Goal: Task Accomplishment & Management: Manage account settings

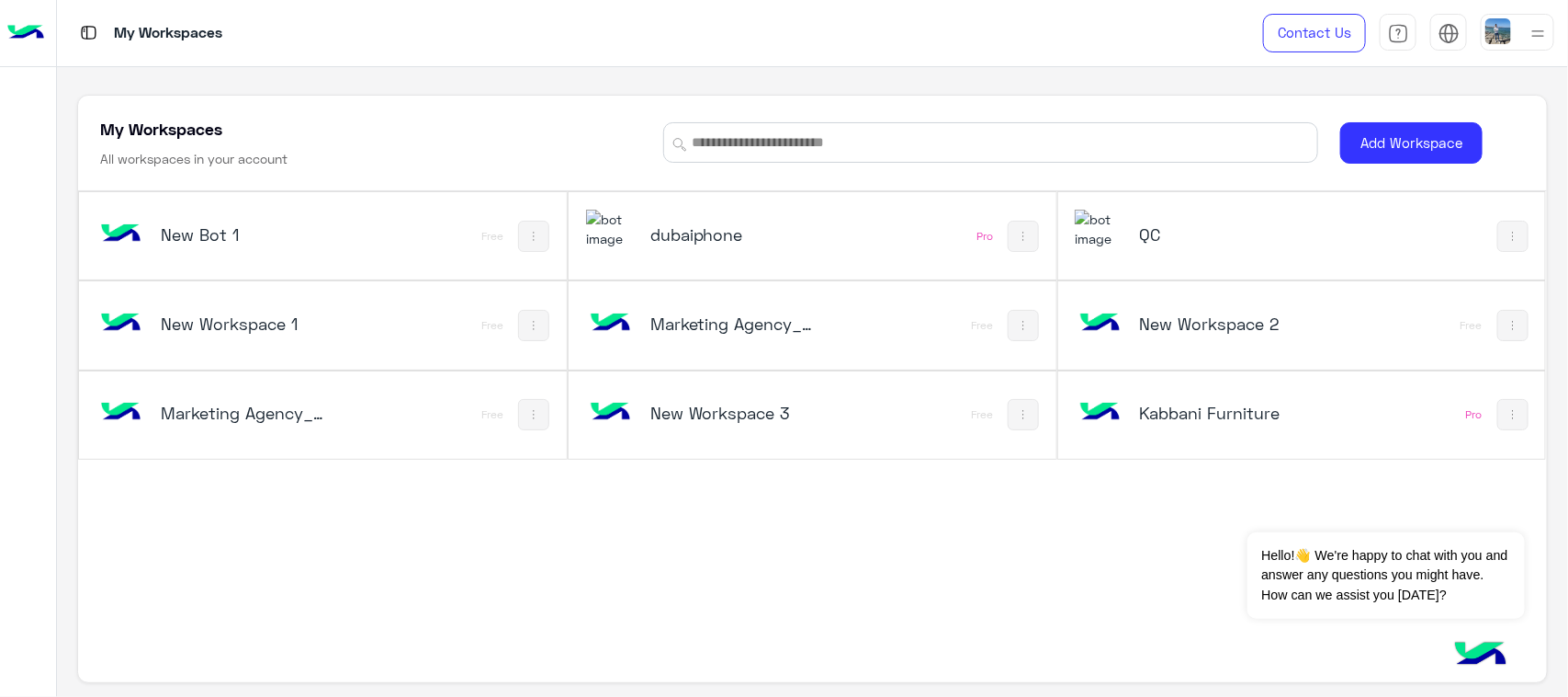
click at [831, 249] on div "dubaiphone" at bounding box center [722, 236] width 271 height 53
click at [1495, 507] on button "Dismiss ✕" at bounding box center [1469, 509] width 110 height 37
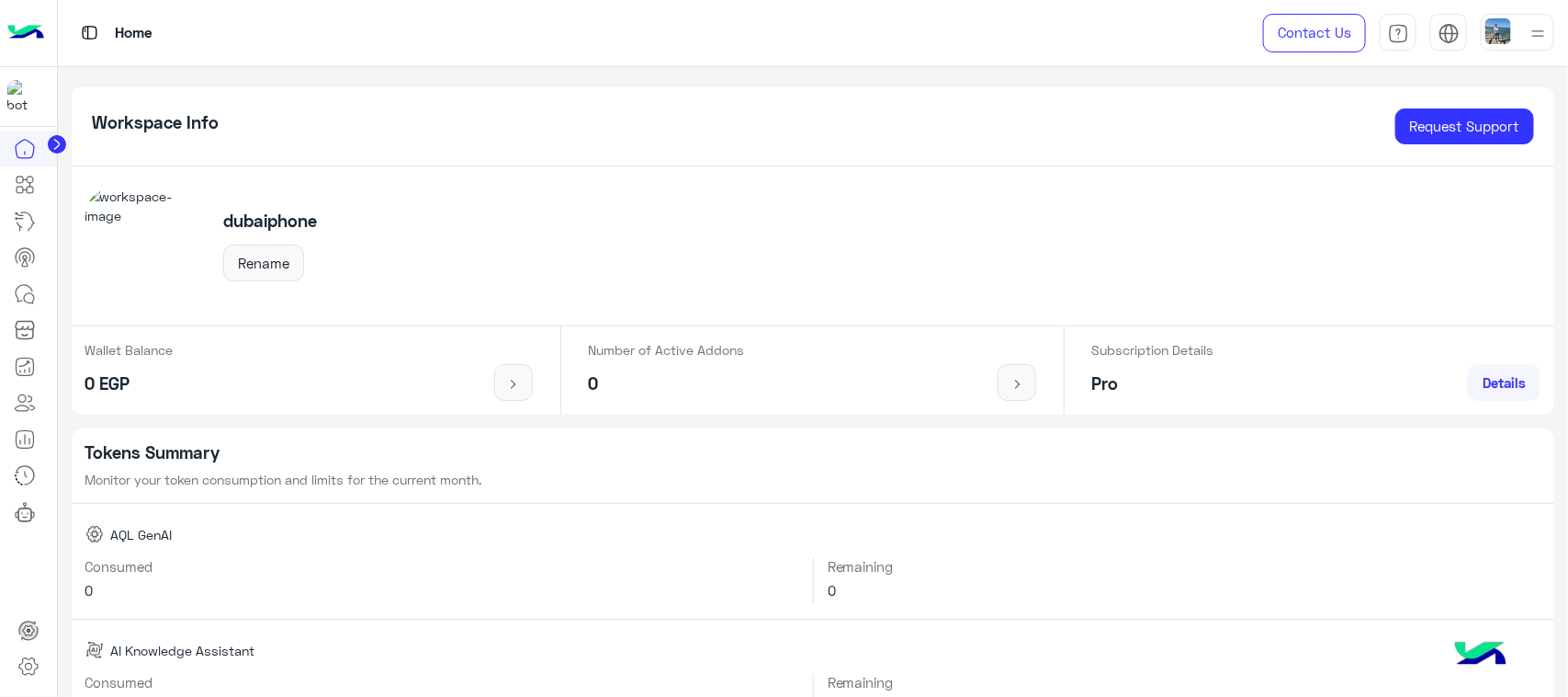
click at [10, 32] on img at bounding box center [25, 33] width 37 height 39
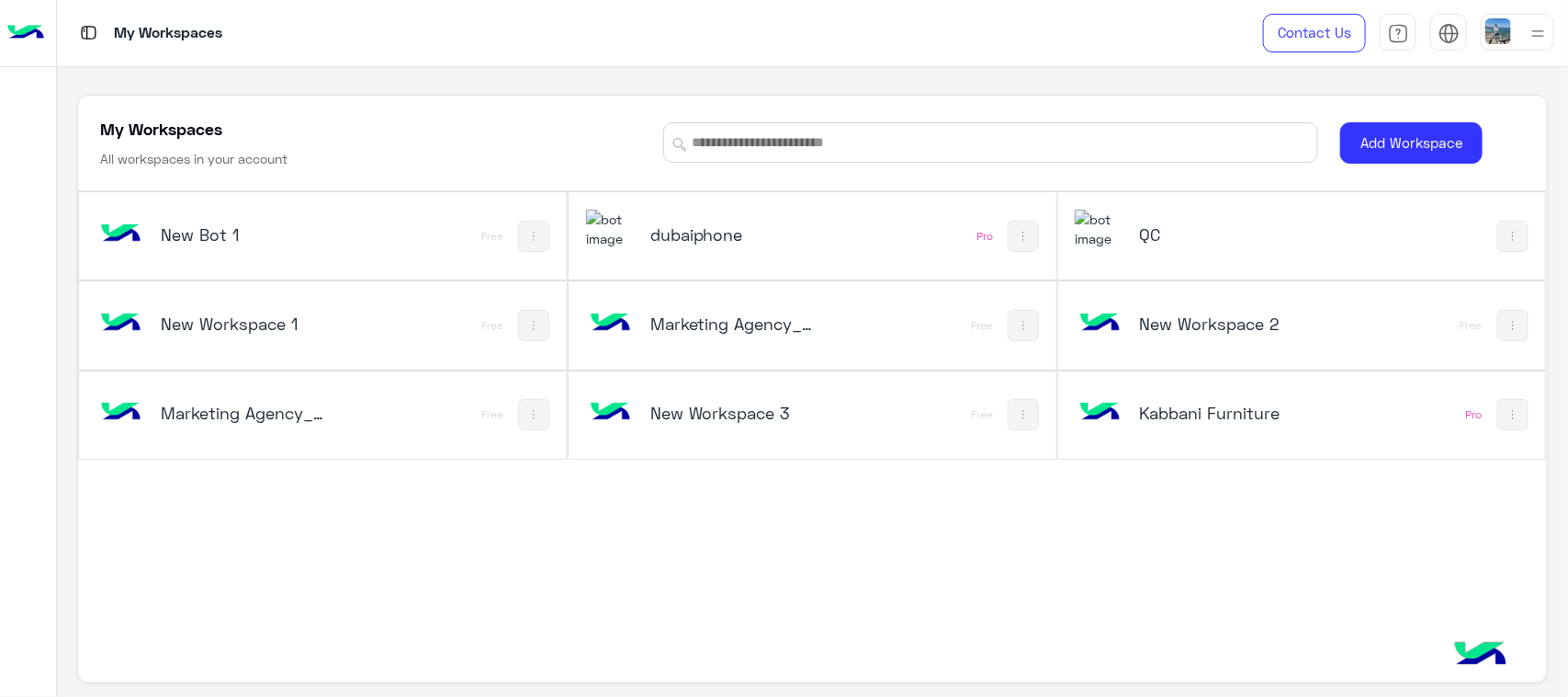
click at [768, 566] on div "New Bot 1 Free dubaiphone Pro QC New Workspace 1 Free Marketing Agency_copy_1 F…" at bounding box center [811, 418] width 1468 height 455
click at [1270, 419] on h5 "Kabbani Furniture" at bounding box center [1221, 412] width 164 height 22
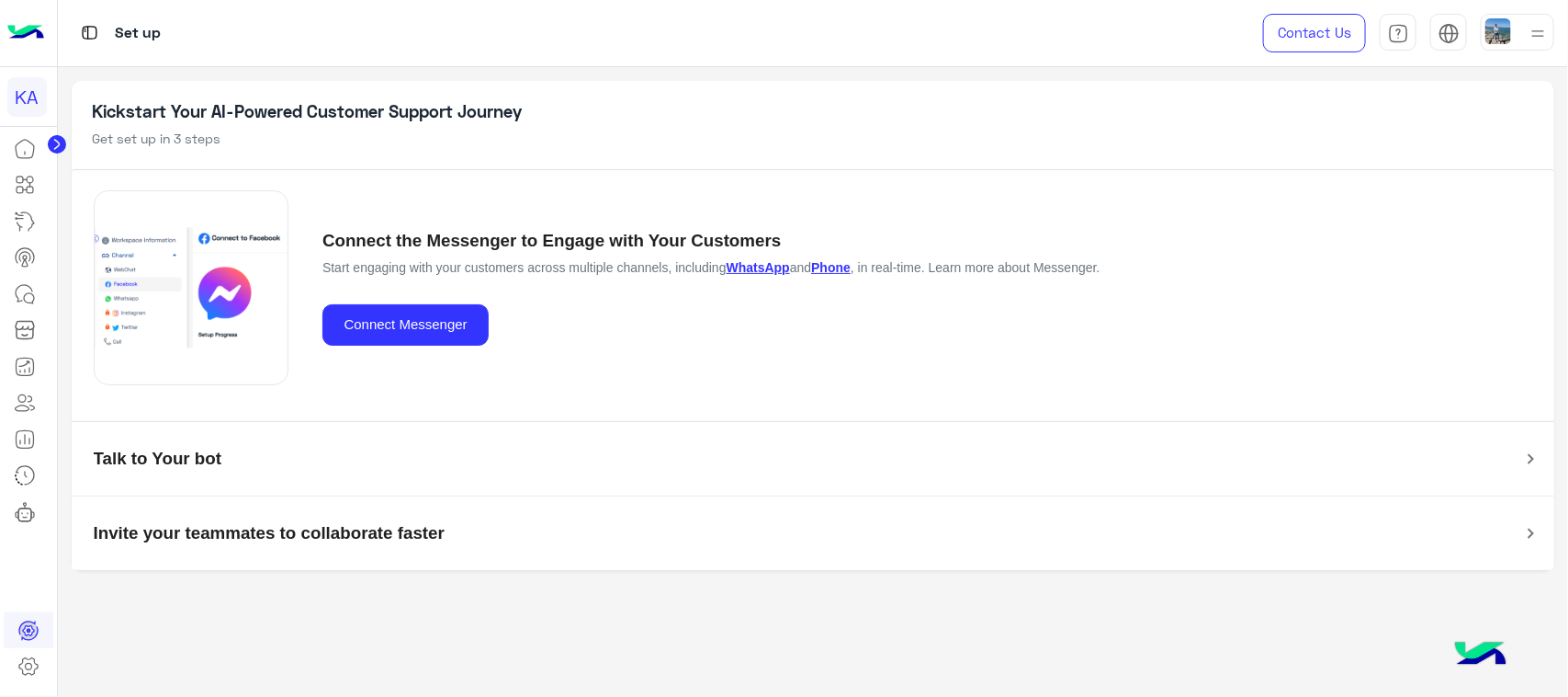
click at [9, 35] on img at bounding box center [25, 33] width 37 height 39
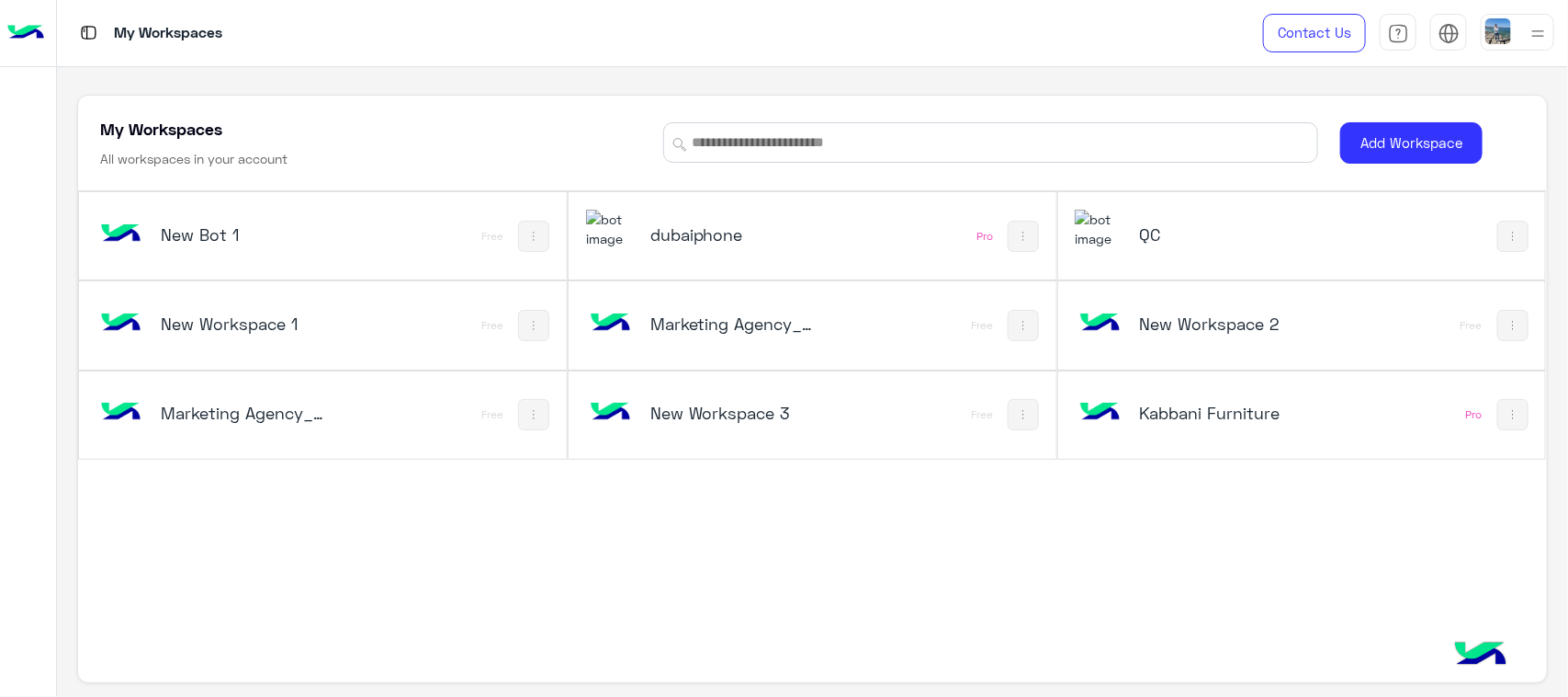
click at [1511, 28] on img at bounding box center [1498, 31] width 26 height 26
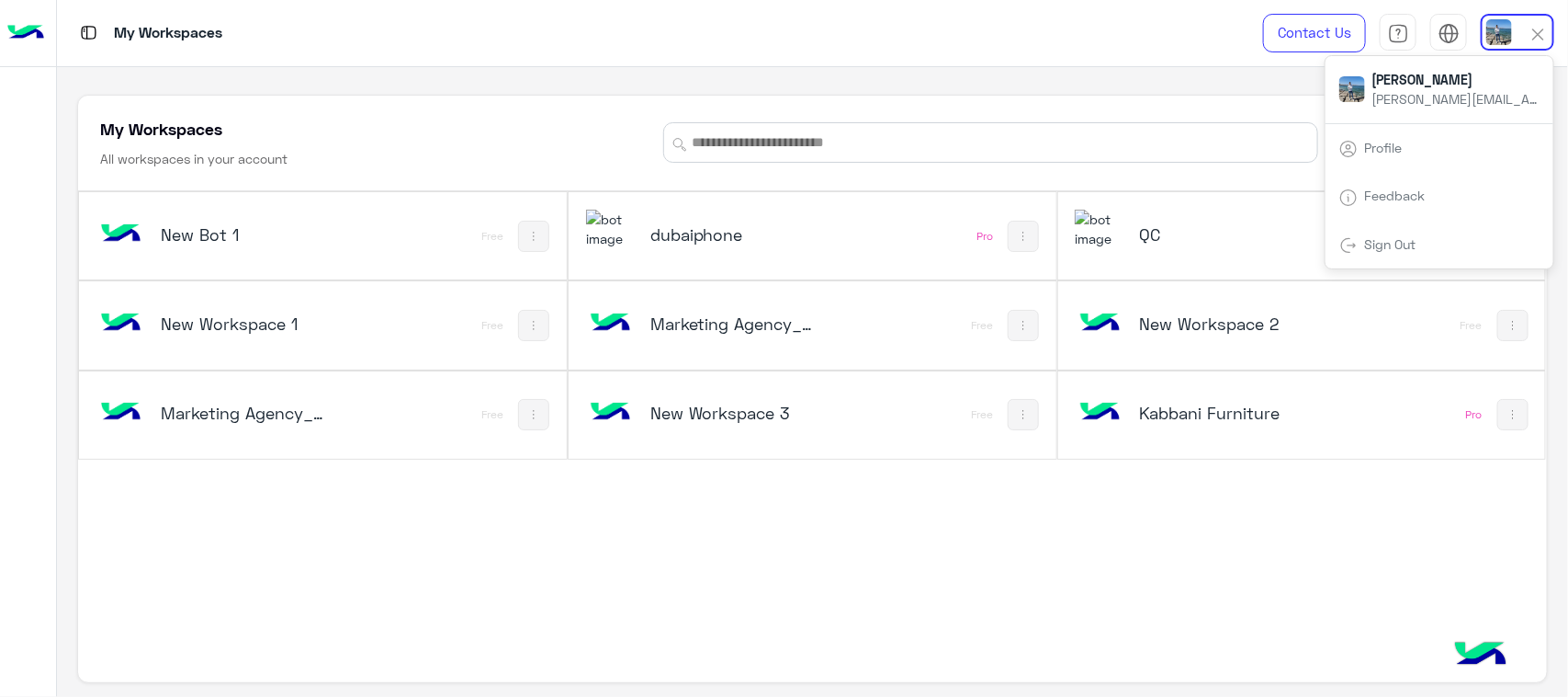
click at [1397, 249] on link "Sign Out" at bounding box center [1391, 245] width 52 height 16
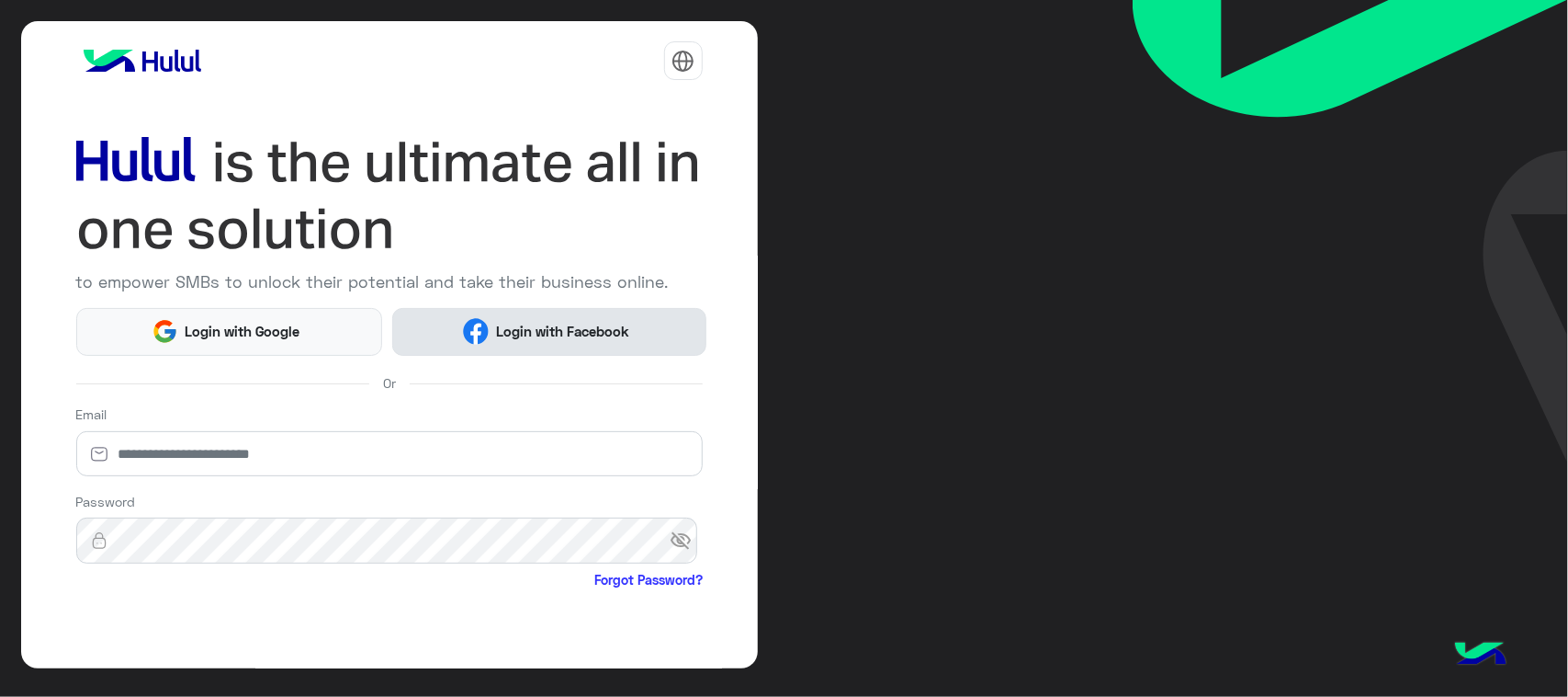
click at [575, 323] on span "Login with Facebook" at bounding box center [562, 331] width 147 height 21
